Goal: Task Accomplishment & Management: Complete application form

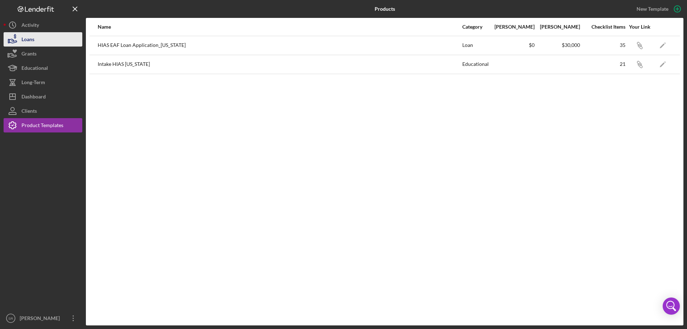
click at [13, 40] on icon "button" at bounding box center [13, 41] width 8 height 4
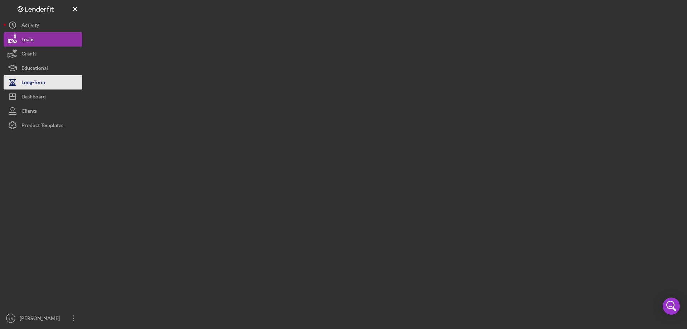
click at [50, 76] on button "Long-Term" at bounding box center [43, 82] width 79 height 14
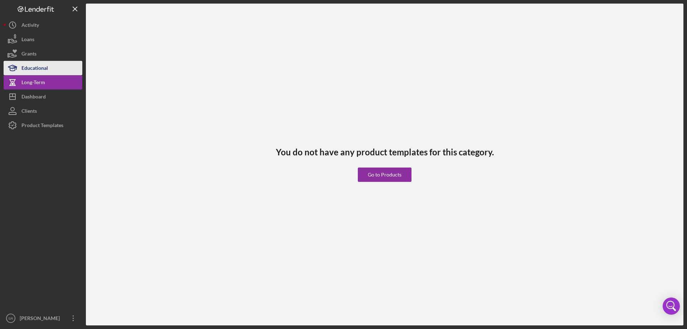
click at [47, 68] on div "Educational" at bounding box center [34, 69] width 26 height 16
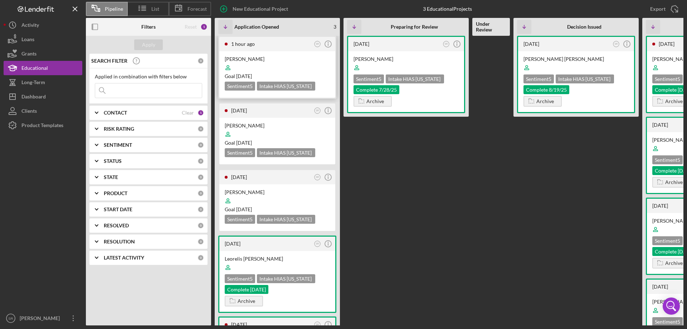
click at [264, 64] on div at bounding box center [277, 68] width 105 height 14
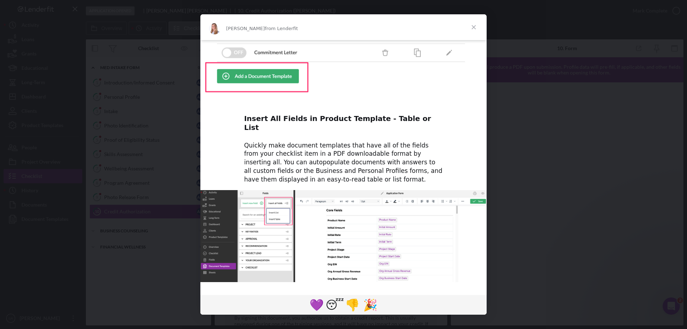
scroll to position [306, 0]
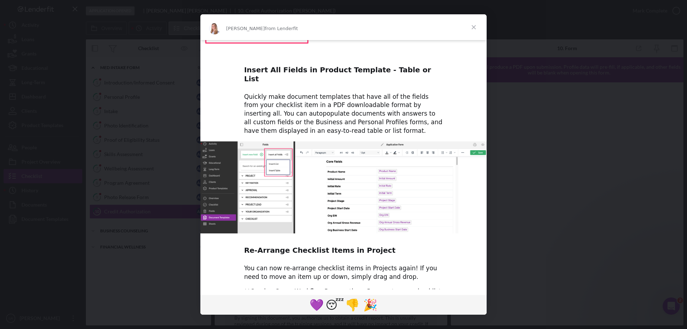
click at [469, 27] on span "Close" at bounding box center [474, 27] width 26 height 26
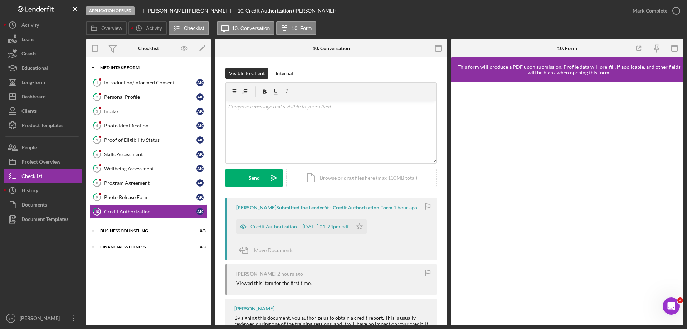
click at [129, 75] on div "Icon/Expander MED Intake Form 0 / 10" at bounding box center [148, 67] width 125 height 15
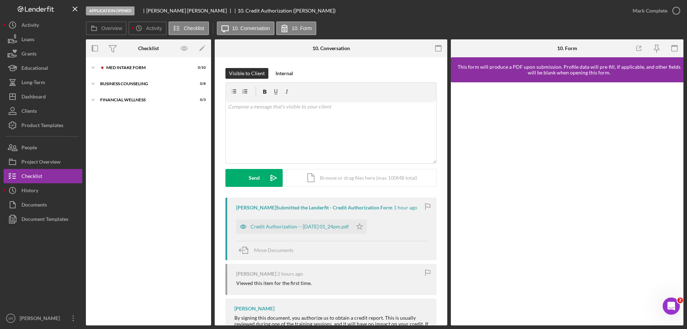
click at [129, 60] on div "Icon/Expander MED Intake Form 0 / 10 Icon/Expander Business Counseling 0 / 8 Ic…" at bounding box center [148, 191] width 125 height 268
click at [122, 70] on div "Icon/Expander MED Intake Form 0 / 10" at bounding box center [148, 67] width 125 height 14
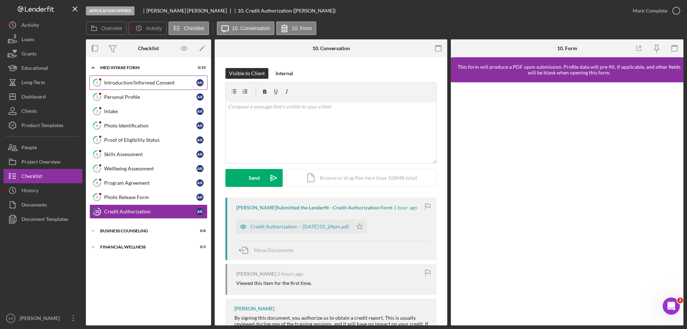
click at [134, 85] on div "Introduction/Informed Consent" at bounding box center [150, 83] width 92 height 6
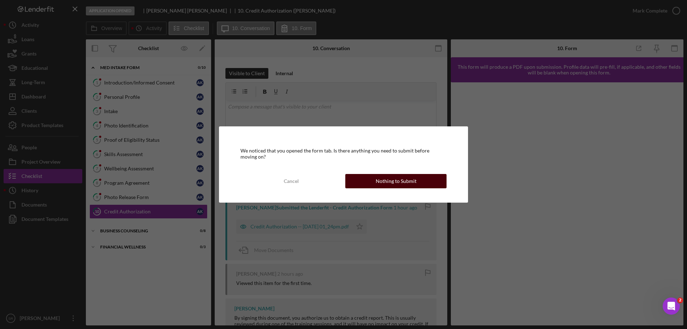
click at [374, 184] on button "Nothing to Submit" at bounding box center [395, 181] width 101 height 14
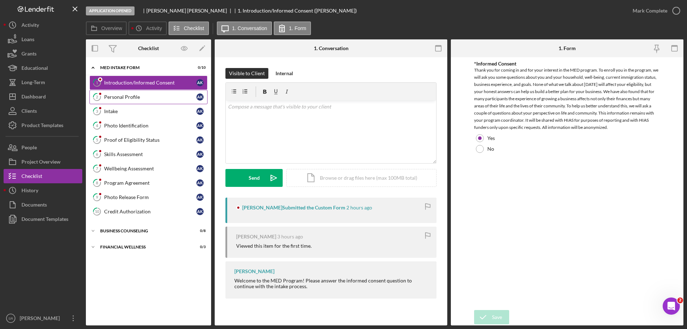
click at [135, 98] on div "Personal Profile" at bounding box center [150, 97] width 92 height 6
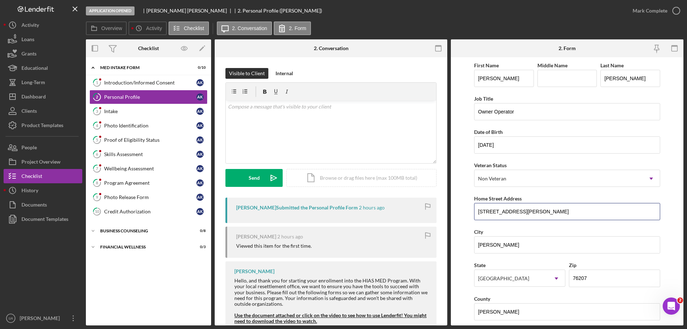
drag, startPoint x: 533, startPoint y: 211, endPoint x: 377, endPoint y: 194, distance: 157.0
click at [377, 194] on div "Overview Internal Workflow Stage Application Opened Icon/Dropdown Arrow Archive…" at bounding box center [385, 182] width 598 height 286
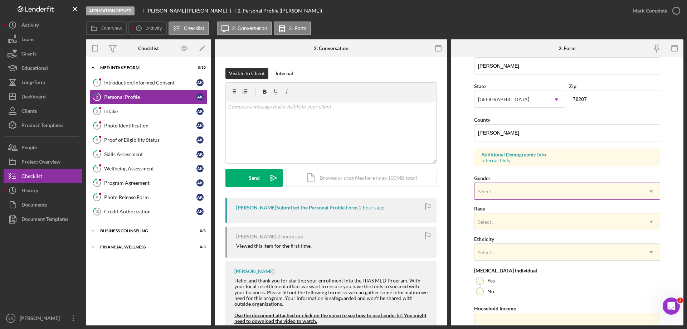
click at [536, 197] on div "Select..." at bounding box center [559, 191] width 168 height 16
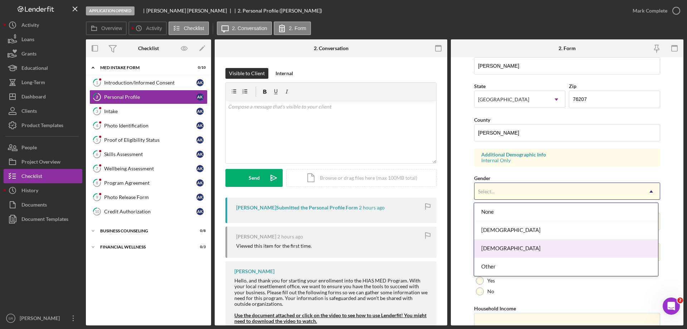
click at [511, 243] on div "[DEMOGRAPHIC_DATA]" at bounding box center [566, 248] width 184 height 18
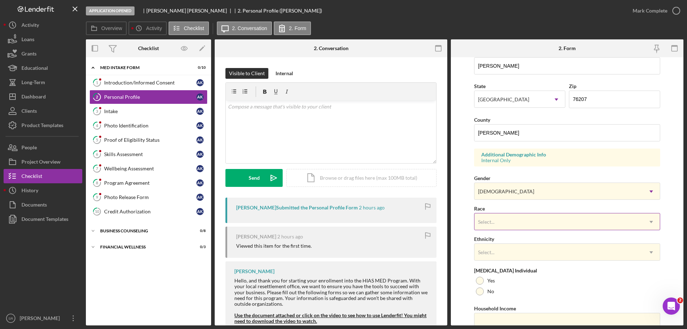
click at [543, 224] on div "Select..." at bounding box center [559, 222] width 168 height 16
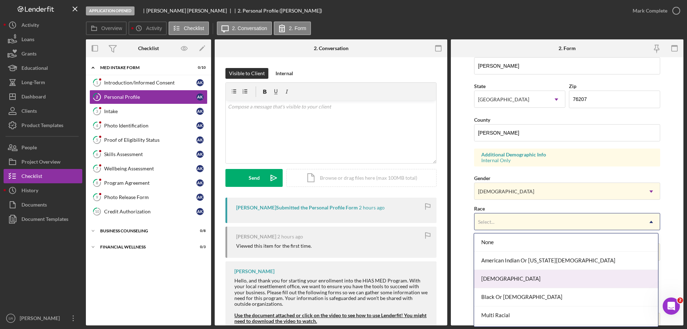
click at [513, 278] on div "[DEMOGRAPHIC_DATA]" at bounding box center [566, 279] width 184 height 18
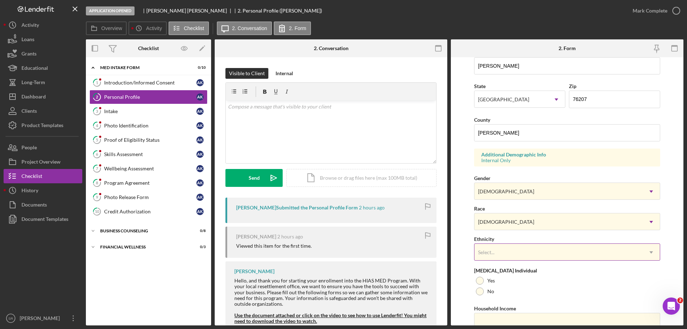
click at [520, 254] on div "Select..." at bounding box center [559, 252] width 168 height 16
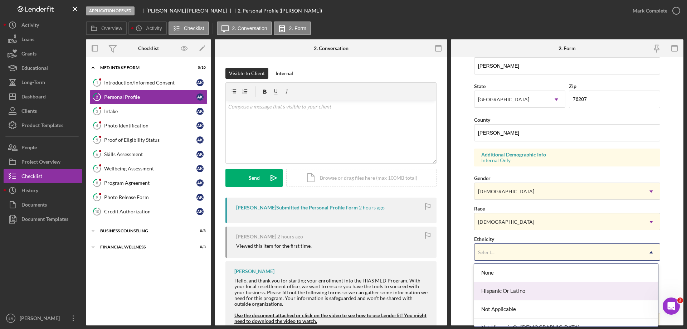
scroll to position [29, 0]
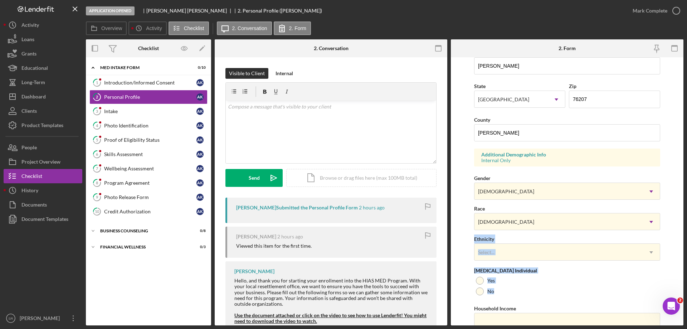
drag, startPoint x: 684, startPoint y: 217, endPoint x: 672, endPoint y: 286, distance: 70.1
click at [672, 286] on div "Application Opened [PERSON_NAME] 2. Personal Profile ([PERSON_NAME]) Mark Compl…" at bounding box center [343, 164] width 687 height 329
click at [535, 250] on div "Select..." at bounding box center [559, 252] width 168 height 16
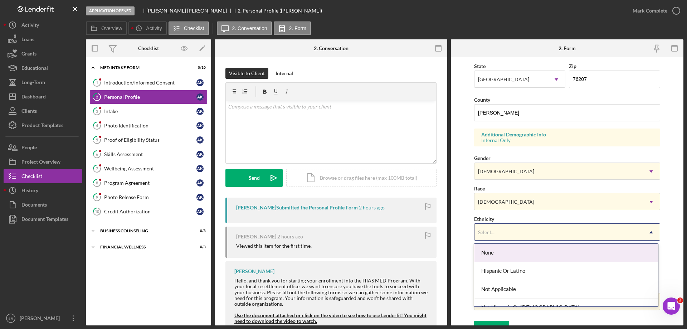
scroll to position [210, 0]
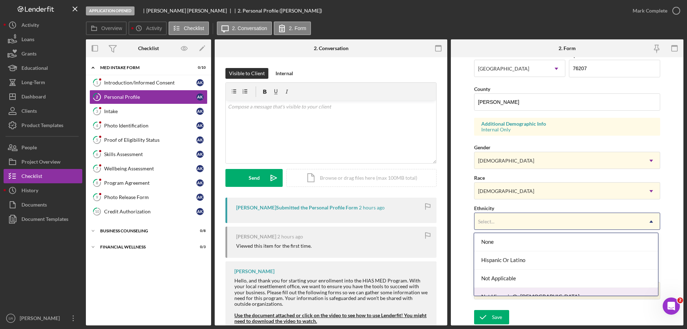
click at [508, 292] on div "Not Hispanic Or [DEMOGRAPHIC_DATA]" at bounding box center [566, 297] width 184 height 18
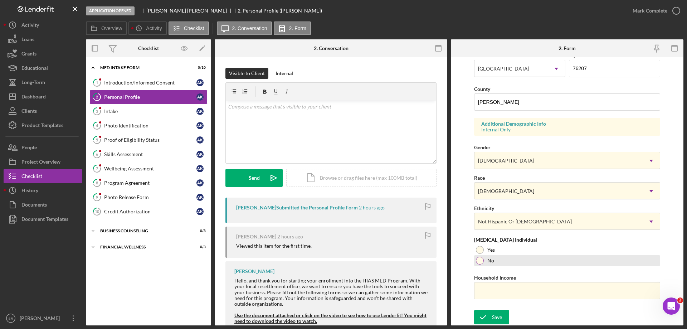
click at [493, 261] on label "No" at bounding box center [491, 261] width 7 height 6
click at [498, 286] on input "Household Income" at bounding box center [567, 290] width 186 height 17
click at [624, 257] on div "No" at bounding box center [567, 260] width 186 height 11
click at [483, 294] on input "Household Income" at bounding box center [567, 290] width 186 height 17
type input "$0"
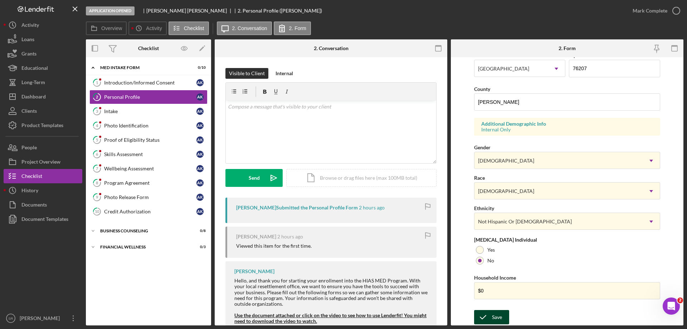
click at [478, 322] on icon "submit" at bounding box center [483, 317] width 18 height 18
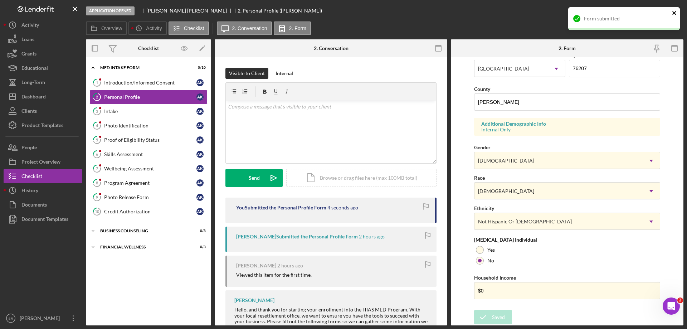
click at [675, 13] on icon "close" at bounding box center [675, 13] width 4 height 4
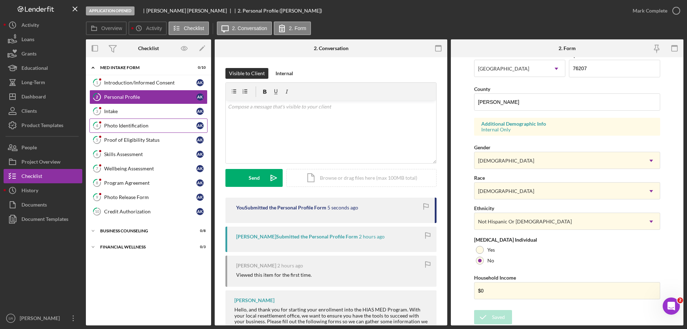
click at [103, 118] on icon "4" at bounding box center [97, 126] width 18 height 18
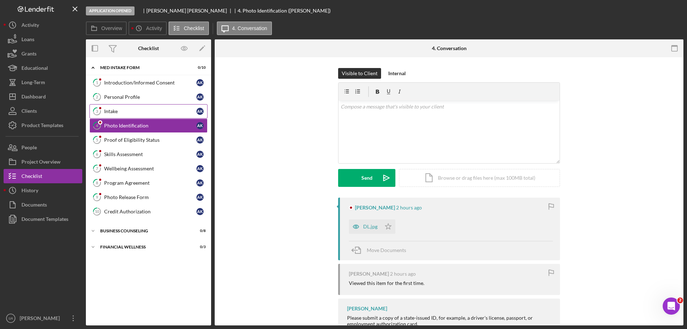
click at [99, 115] on icon at bounding box center [96, 111] width 7 height 7
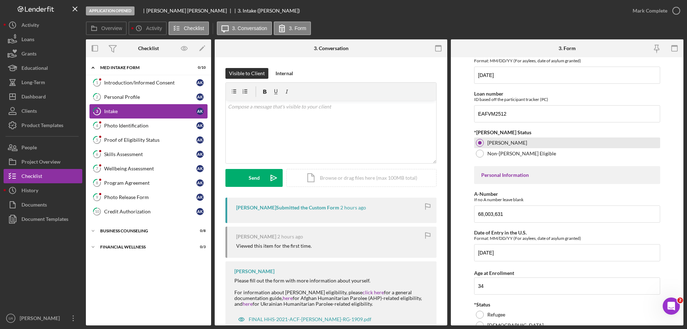
scroll to position [143, 0]
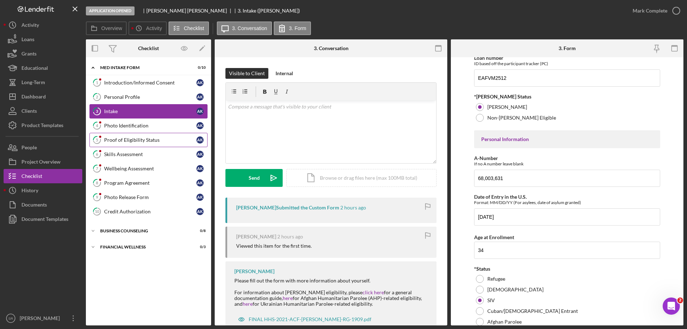
click at [130, 146] on link "5 Proof of Eligibility Status A K" at bounding box center [148, 140] width 118 height 14
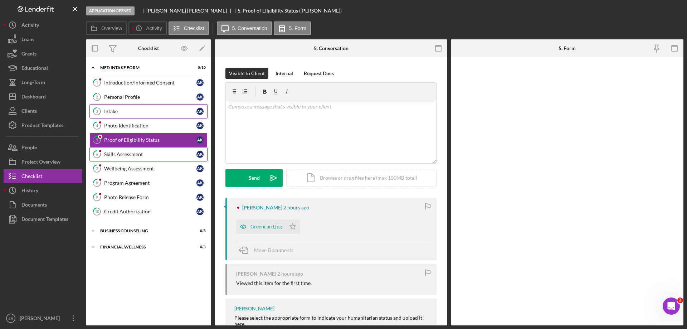
click at [118, 157] on link "6 Skills Assessment A K" at bounding box center [148, 154] width 118 height 14
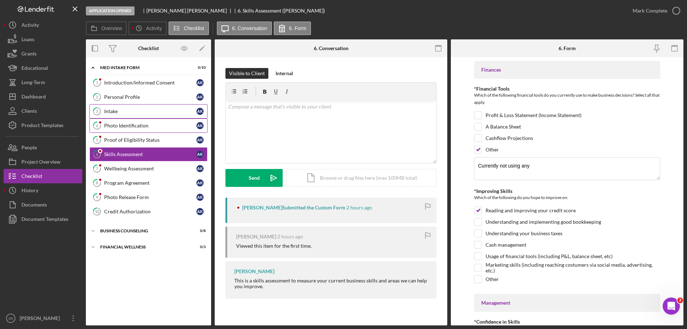
click at [140, 122] on link "4 Photo Identification A K" at bounding box center [148, 125] width 118 height 14
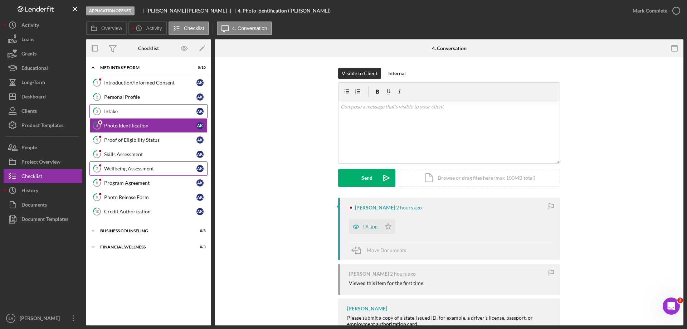
click at [134, 171] on div "Wellbeing Assessment" at bounding box center [150, 169] width 92 height 6
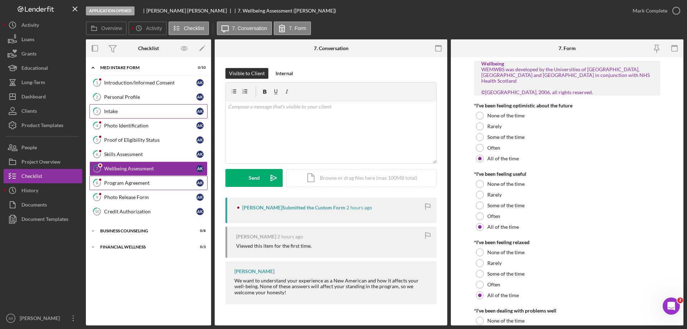
click at [130, 182] on div "Program Agreement" at bounding box center [150, 183] width 92 height 6
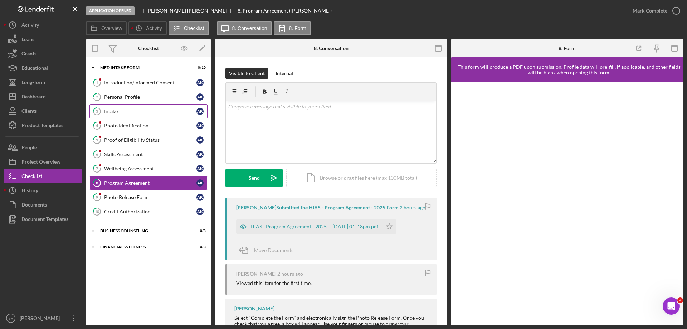
click at [157, 114] on div "Intake" at bounding box center [150, 111] width 92 height 6
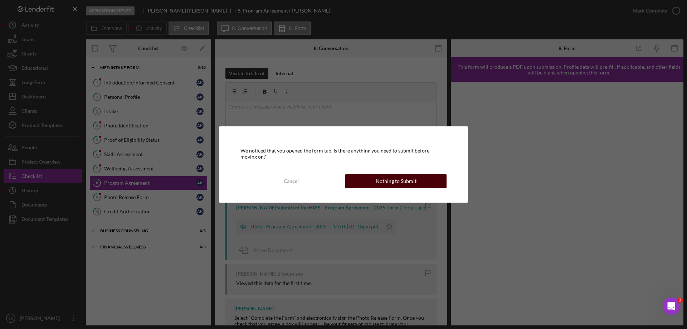
click at [408, 174] on div "Cancel Nothing to Submit" at bounding box center [344, 181] width 206 height 14
click at [404, 180] on div "Nothing to Submit" at bounding box center [396, 181] width 41 height 14
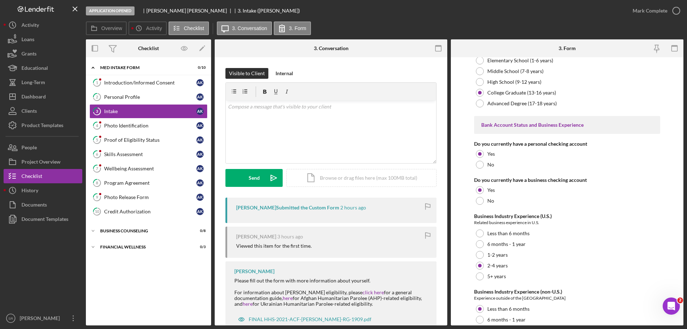
scroll to position [1339, 0]
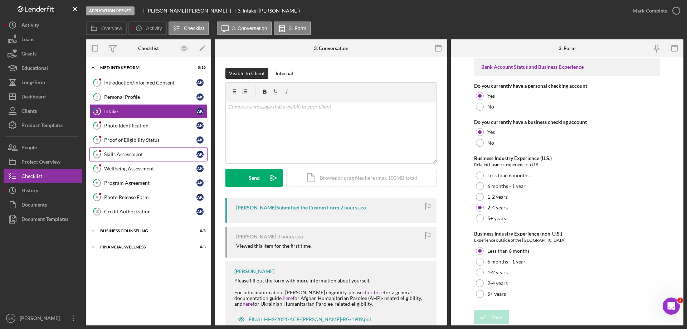
click at [132, 152] on div "Skills Assessment" at bounding box center [150, 154] width 92 height 6
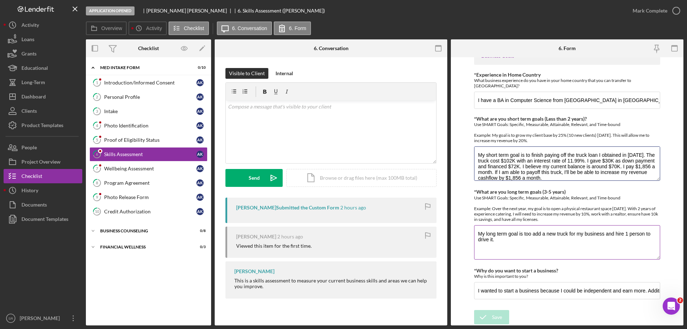
scroll to position [6, 0]
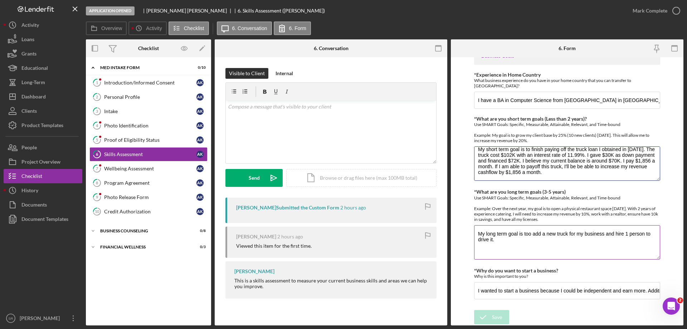
drag, startPoint x: 478, startPoint y: 154, endPoint x: 618, endPoint y: 219, distance: 154.5
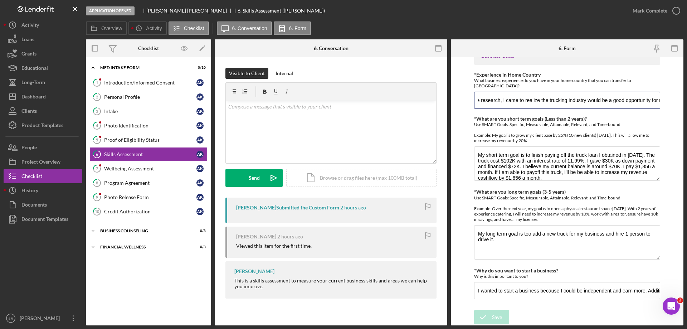
scroll to position [0, 1645]
drag, startPoint x: 477, startPoint y: 100, endPoint x: 687, endPoint y: 118, distance: 210.9
click at [687, 118] on div "Application Opened [PERSON_NAME] 6. Skills Assessment ([PERSON_NAME]) [PERSON_N…" at bounding box center [343, 164] width 687 height 329
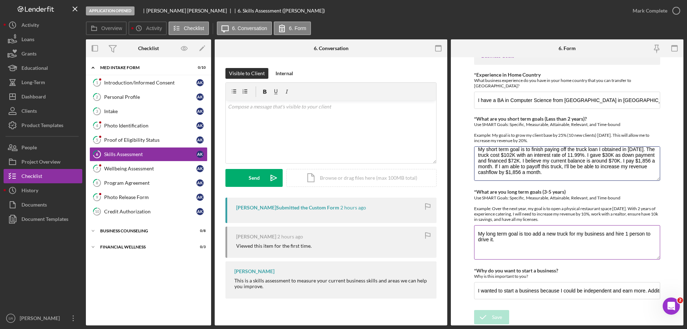
drag, startPoint x: 477, startPoint y: 154, endPoint x: 584, endPoint y: 203, distance: 117.2
drag, startPoint x: 501, startPoint y: 244, endPoint x: 437, endPoint y: 217, distance: 69.7
click at [437, 217] on div "Overview Internal Workflow Stage Application Opened Icon/Dropdown Arrow Archive…" at bounding box center [385, 182] width 598 height 286
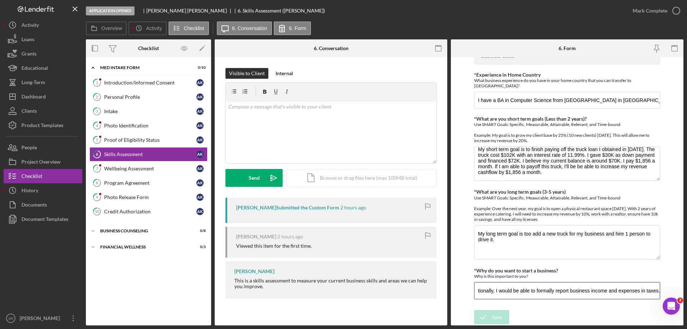
drag, startPoint x: 476, startPoint y: 295, endPoint x: 679, endPoint y: 293, distance: 202.6
click at [679, 293] on form "Finances *Financial Tools Which of the following financial tools do you current…" at bounding box center [567, 191] width 233 height 268
